Goal: Use online tool/utility: Utilize a website feature to perform a specific function

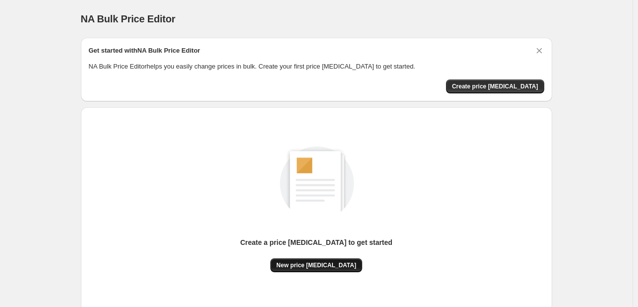
click at [329, 267] on span "New price [MEDICAL_DATA]" at bounding box center [316, 265] width 80 height 8
click at [324, 265] on span "New price [MEDICAL_DATA]" at bounding box center [316, 265] width 80 height 8
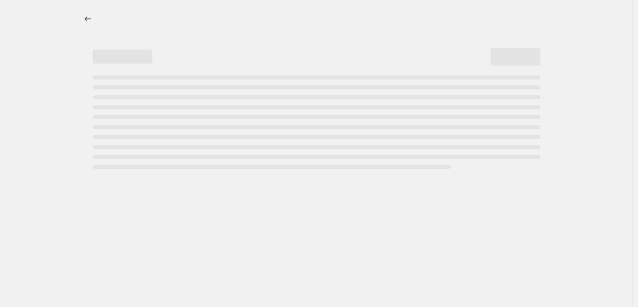
select select "percentage"
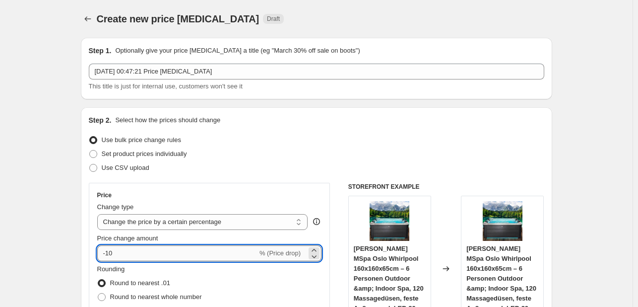
click at [140, 255] on input "-10" at bounding box center [177, 253] width 160 height 16
type input "-1"
type input "-30"
click at [338, 94] on div "Step 1. Optionally give your price change job a title (eg "March 30% off sale o…" at bounding box center [317, 69] width 472 height 62
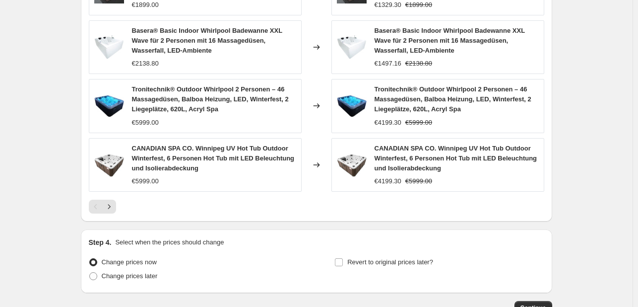
scroll to position [745, 0]
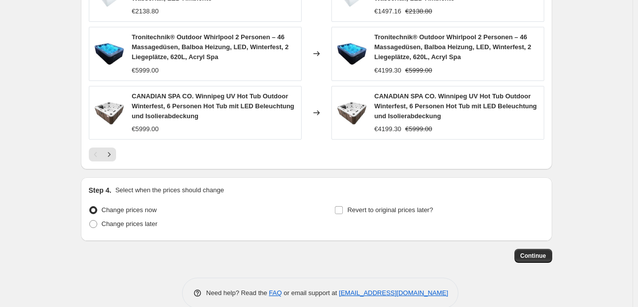
click at [535, 254] on span "Continue" at bounding box center [534, 256] width 26 height 8
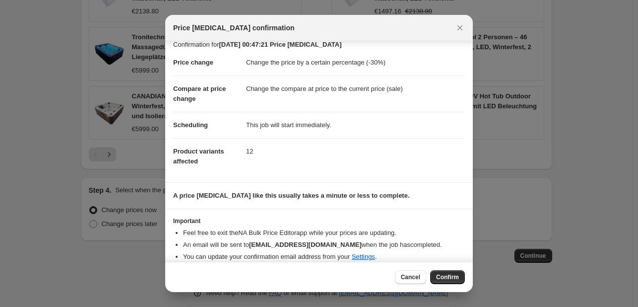
scroll to position [0, 0]
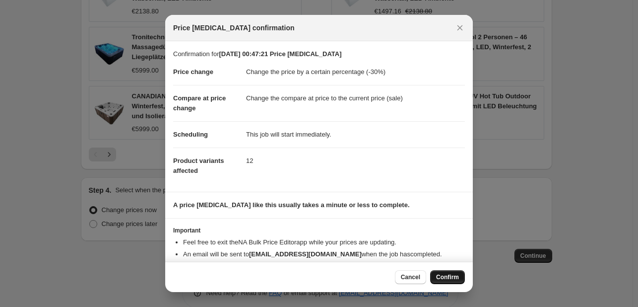
click at [445, 280] on button "Confirm" at bounding box center [447, 277] width 35 height 14
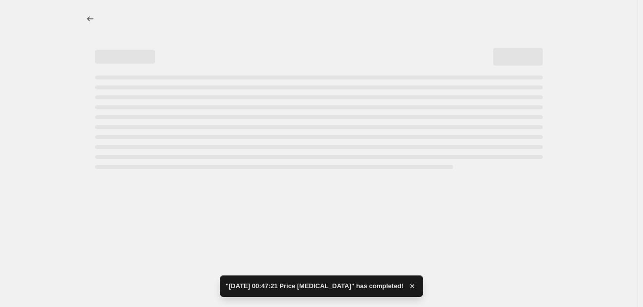
select select "percentage"
